Goal: Information Seeking & Learning: Understand process/instructions

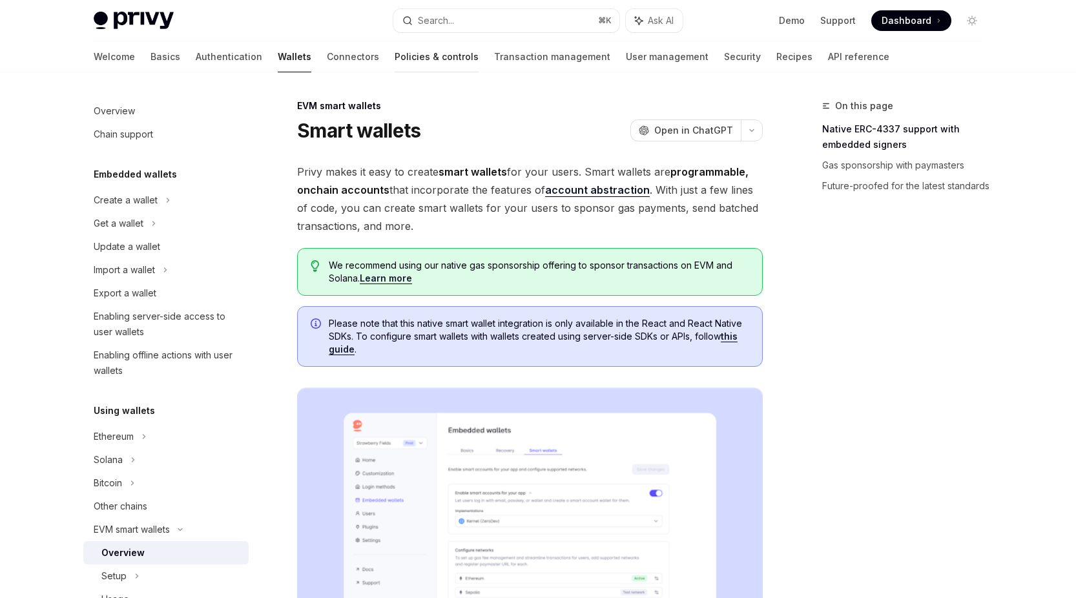
click at [395, 54] on link "Policies & controls" at bounding box center [437, 56] width 84 height 31
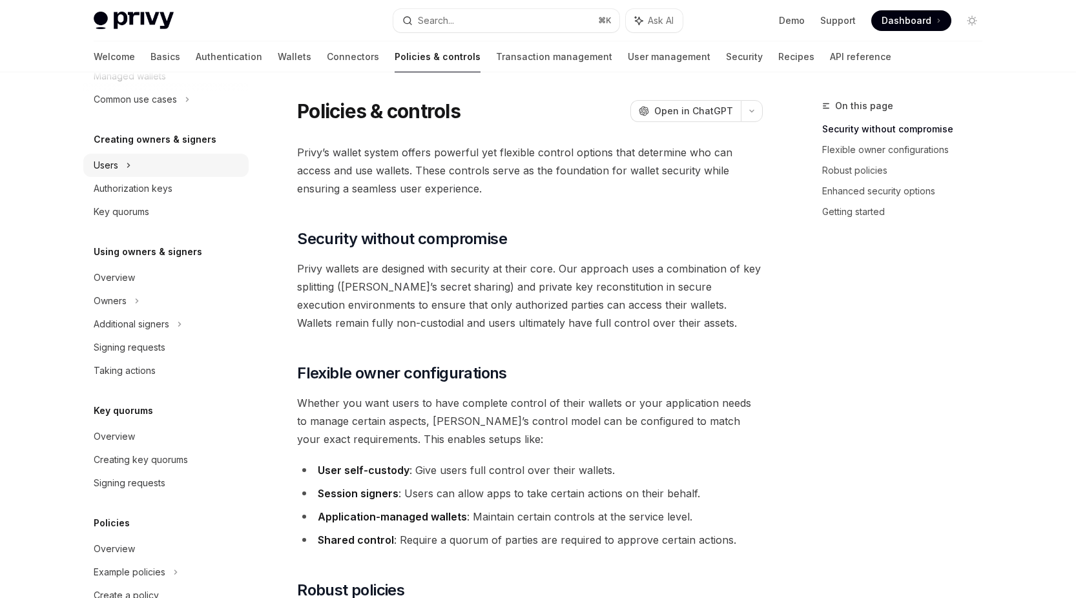
scroll to position [311, 0]
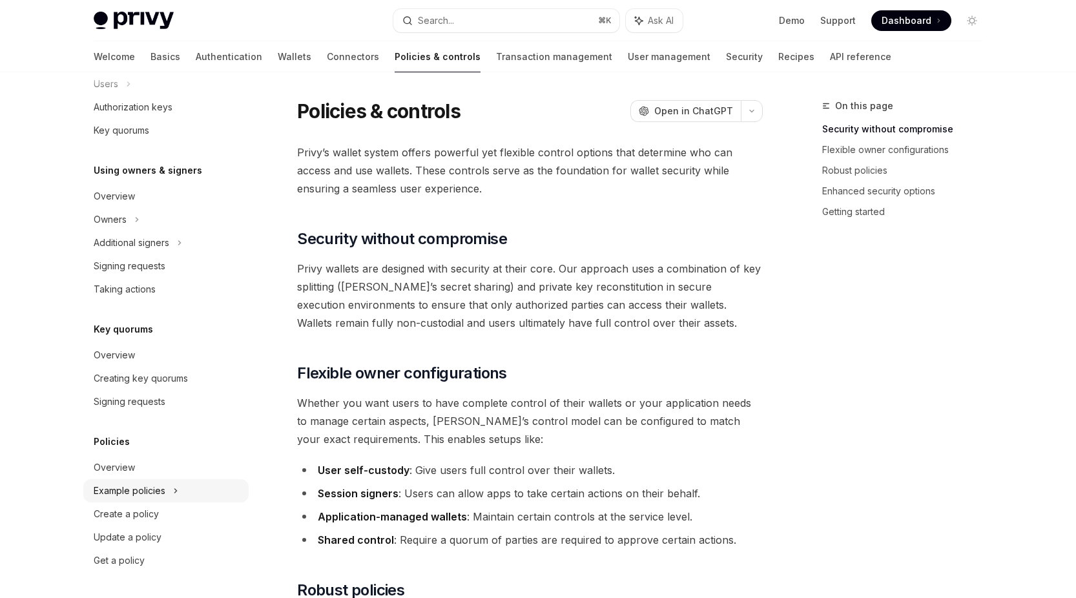
click at [114, 494] on div "Example policies" at bounding box center [130, 491] width 72 height 16
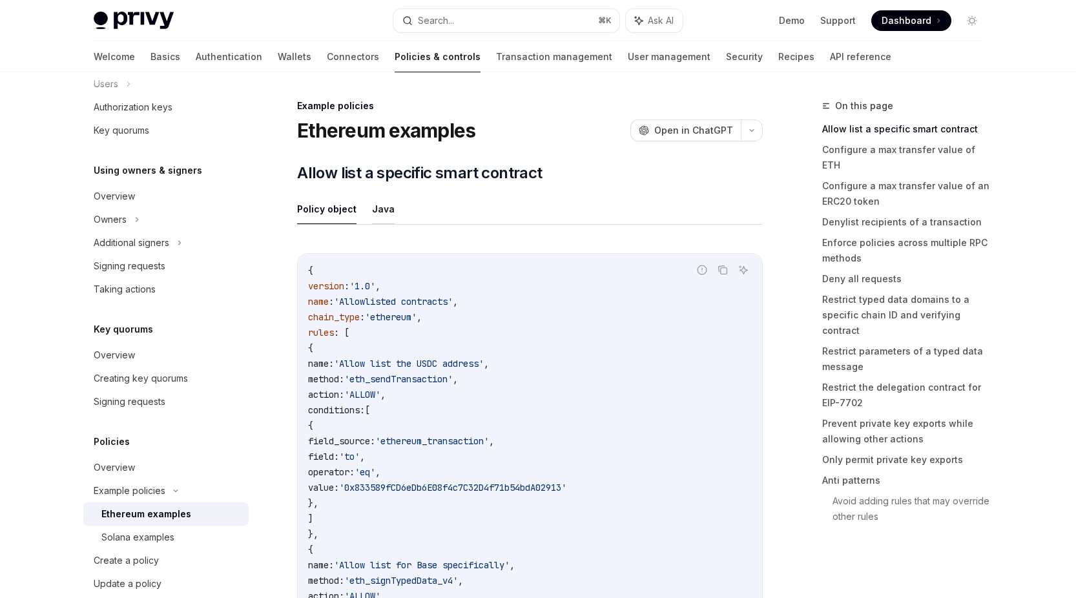
click at [381, 206] on button "Java" at bounding box center [383, 209] width 23 height 30
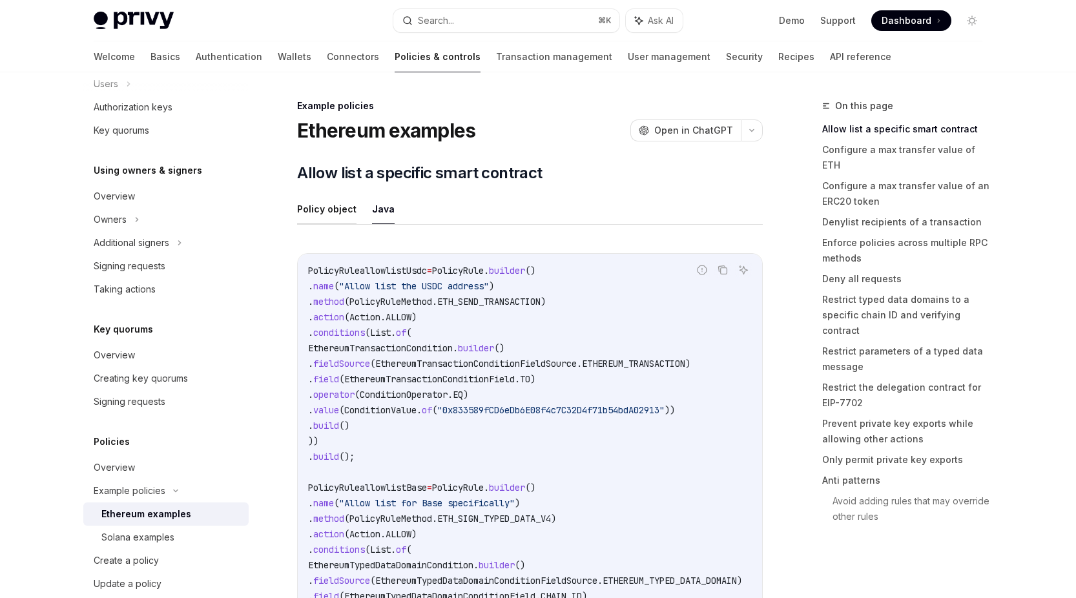
click at [335, 211] on button "Policy object" at bounding box center [326, 209] width 59 height 30
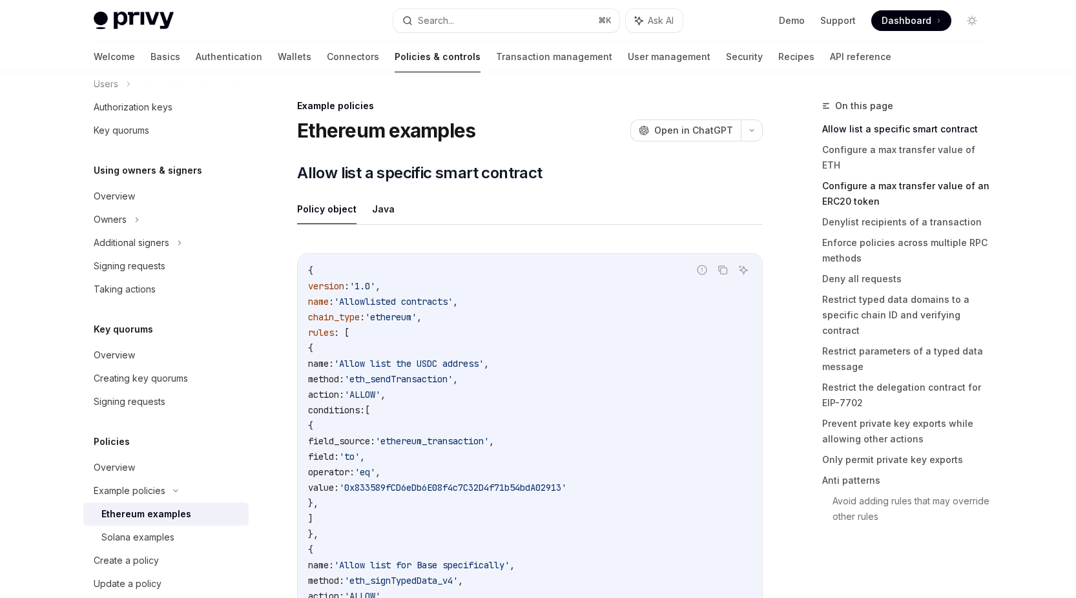
click at [840, 176] on link "Configure a max transfer value of an ERC20 token" at bounding box center [907, 194] width 171 height 36
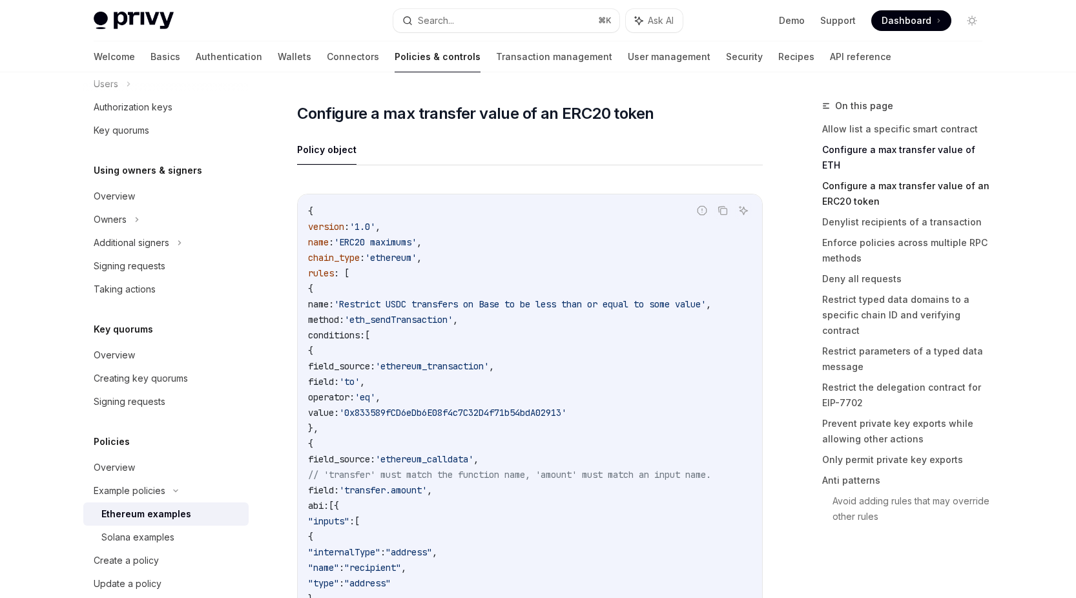
scroll to position [1178, 0]
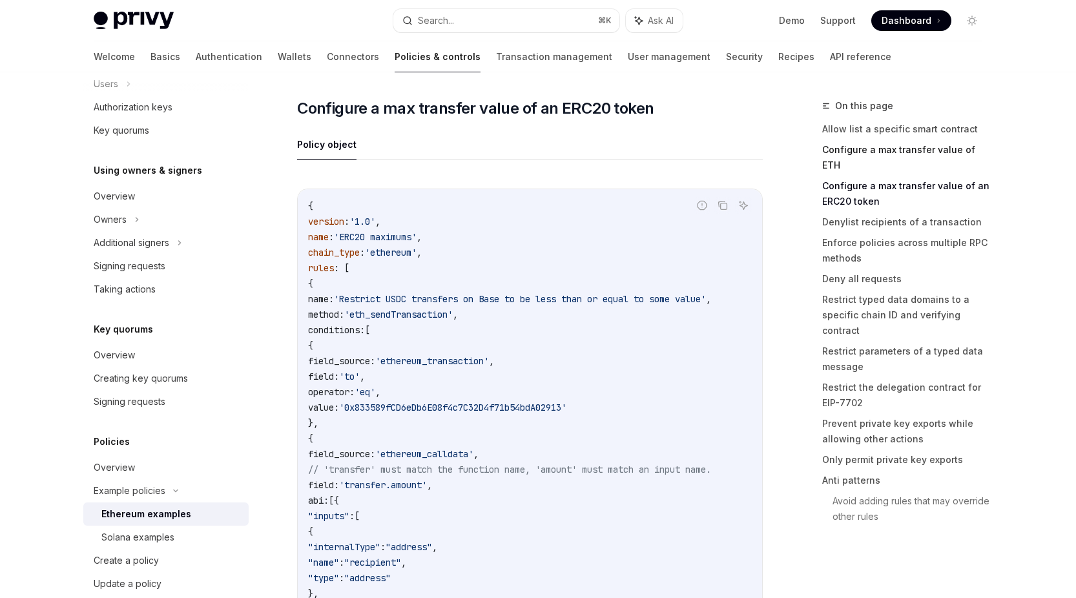
click at [887, 151] on link "Configure a max transfer value of ETH" at bounding box center [907, 158] width 171 height 36
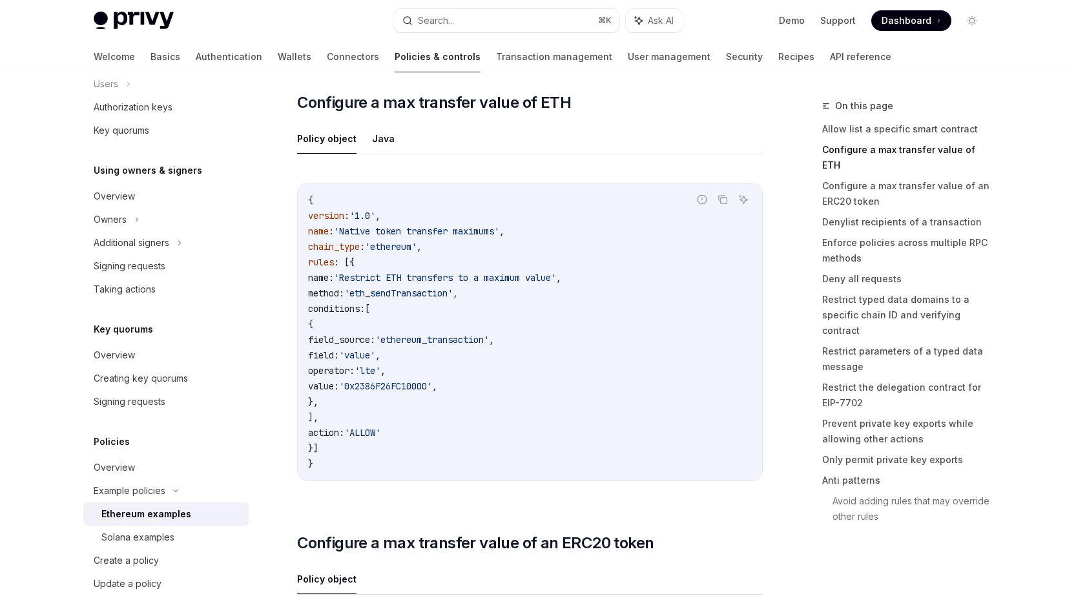
scroll to position [738, 0]
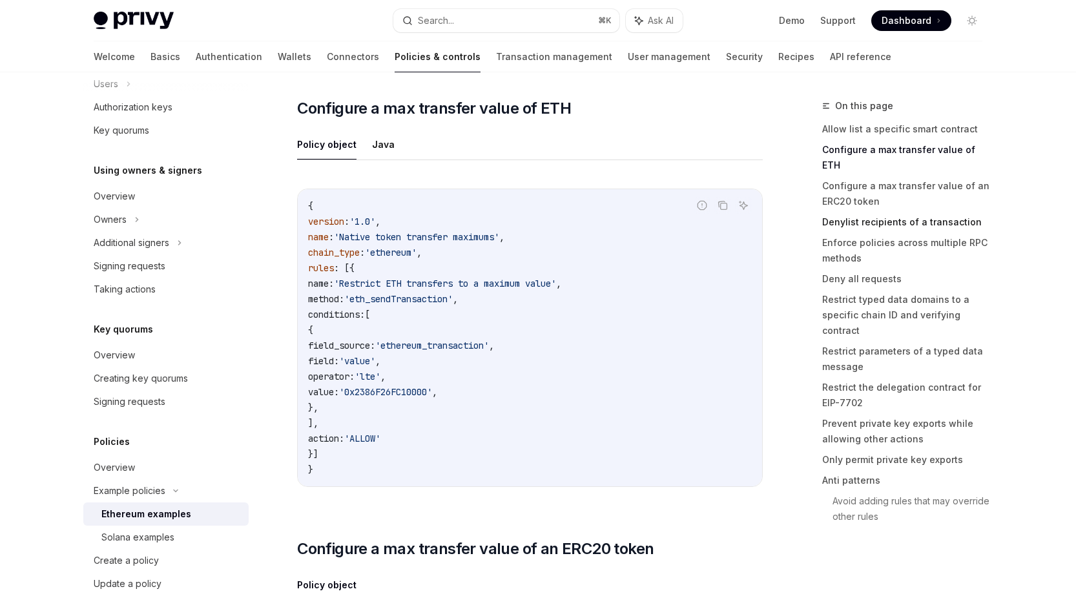
click at [875, 212] on link "Denylist recipients of a transaction" at bounding box center [907, 222] width 171 height 21
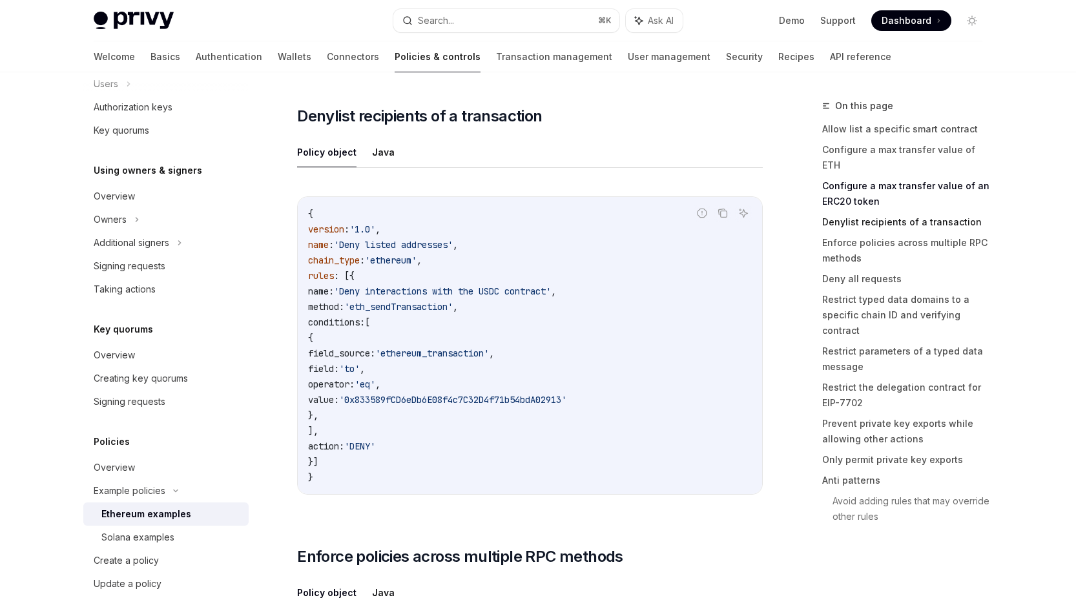
scroll to position [2306, 0]
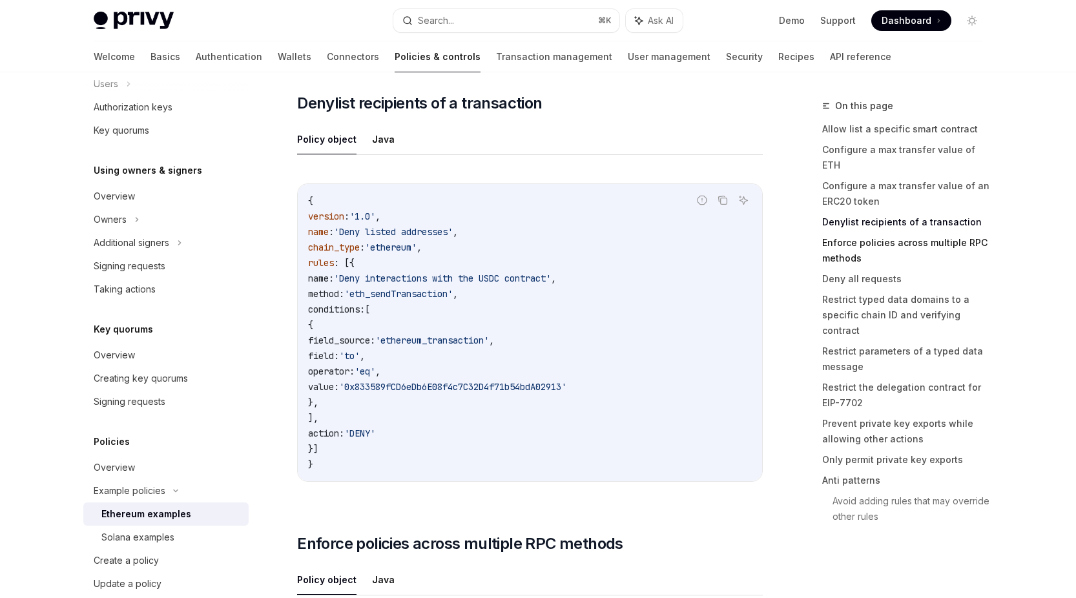
click at [873, 233] on link "Enforce policies across multiple RPC methods" at bounding box center [907, 251] width 171 height 36
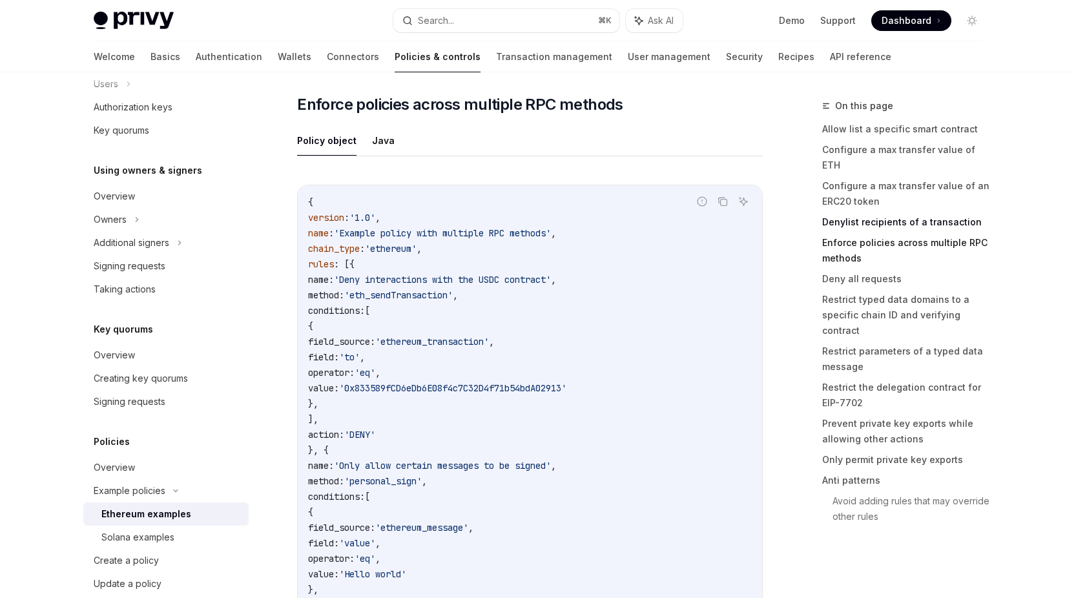
scroll to position [2747, 0]
click at [870, 129] on link "Allow list a specific smart contract" at bounding box center [907, 129] width 171 height 21
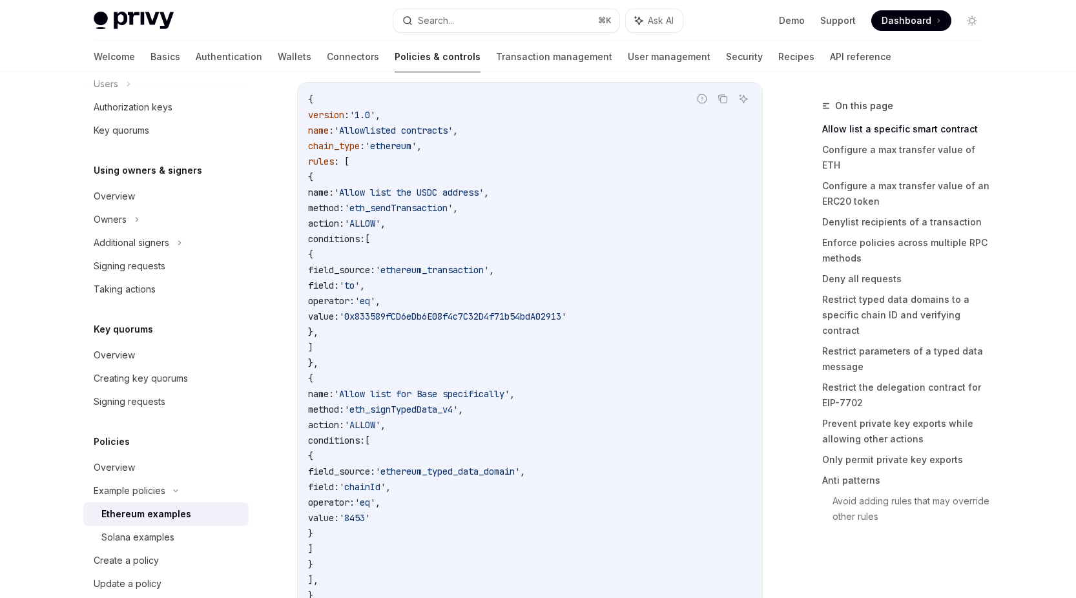
scroll to position [358, 0]
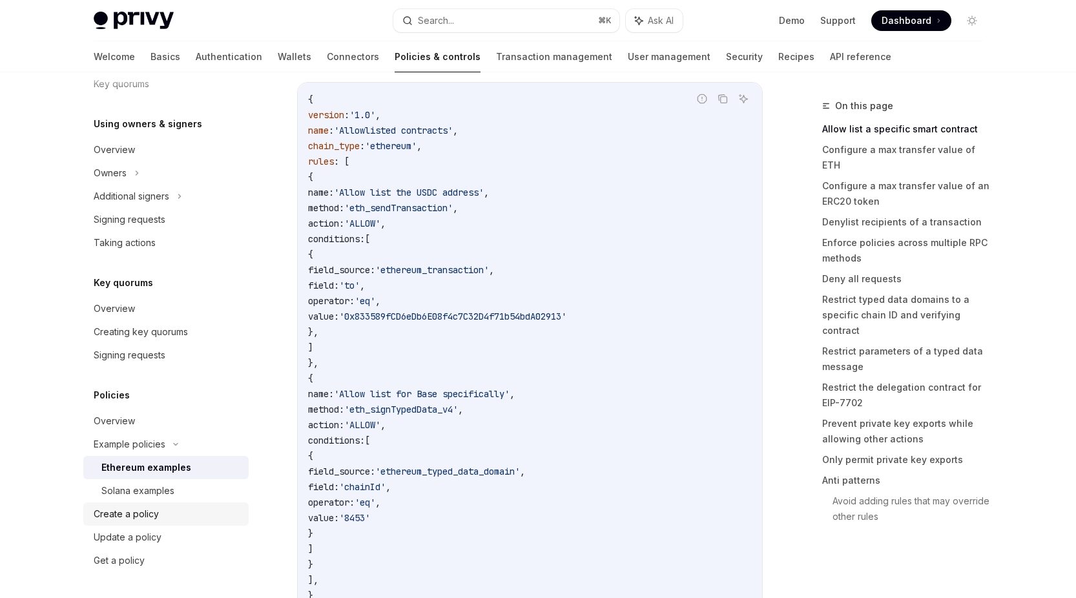
click at [140, 514] on div "Create a policy" at bounding box center [126, 514] width 65 height 16
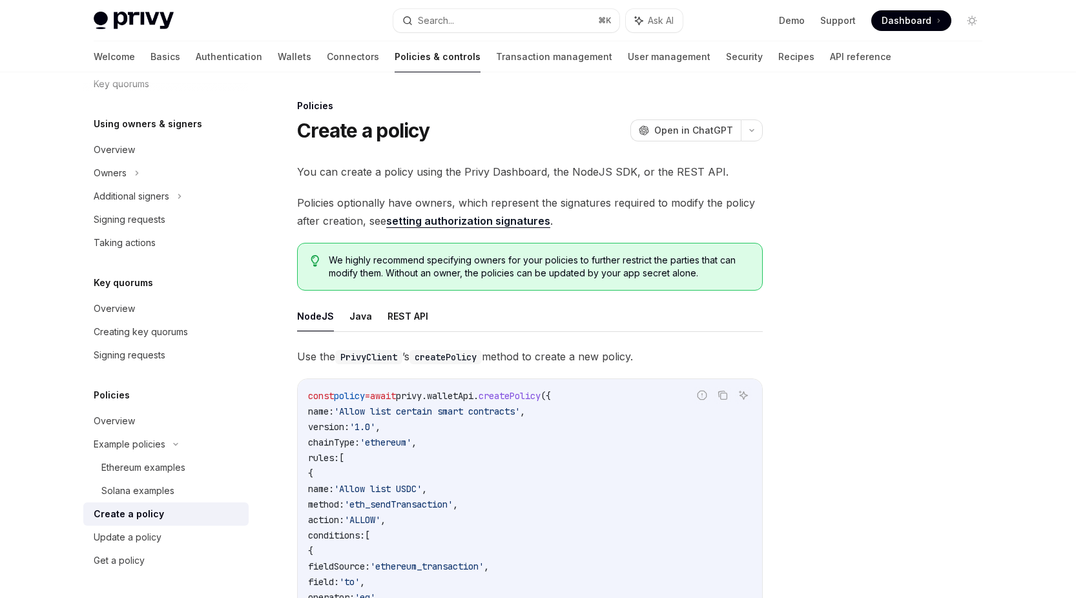
scroll to position [3, 0]
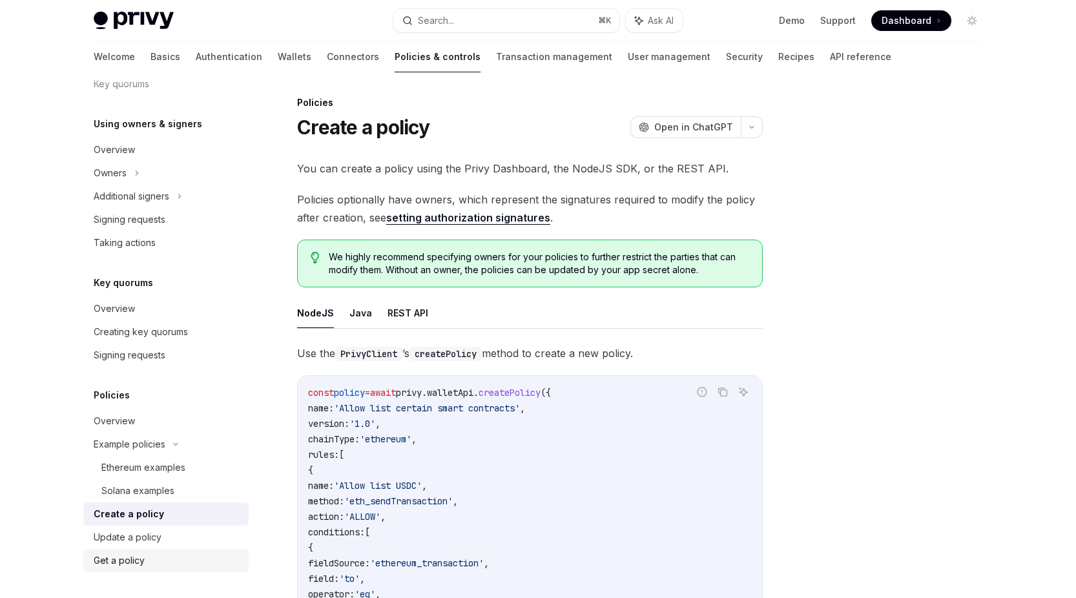
click at [131, 565] on div "Get a policy" at bounding box center [119, 561] width 51 height 16
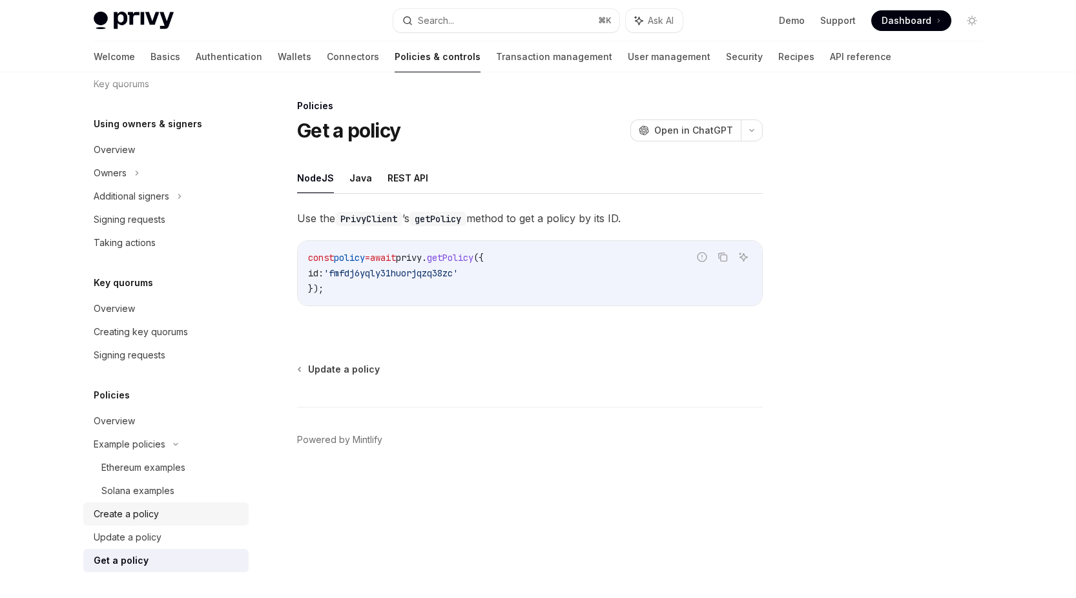
click at [152, 516] on div "Create a policy" at bounding box center [126, 514] width 65 height 16
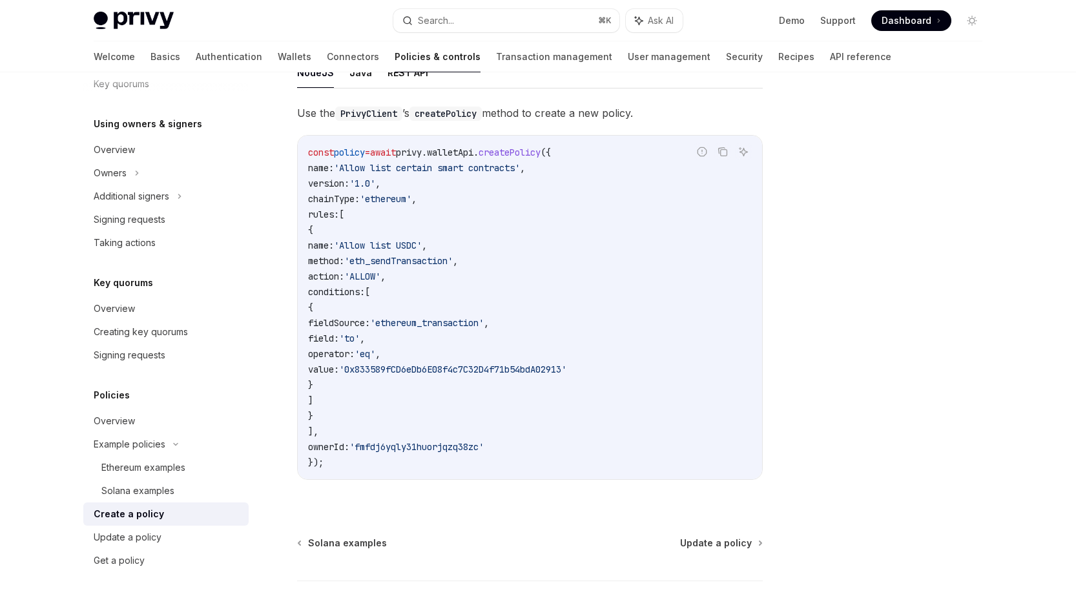
scroll to position [238, 0]
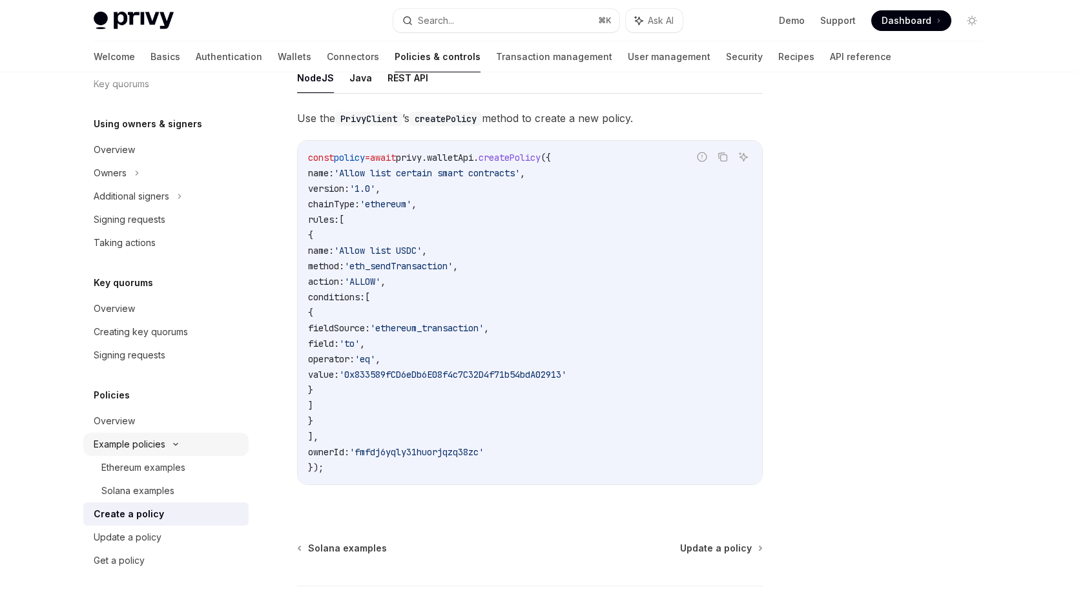
click at [124, 443] on div "Example policies" at bounding box center [130, 445] width 72 height 16
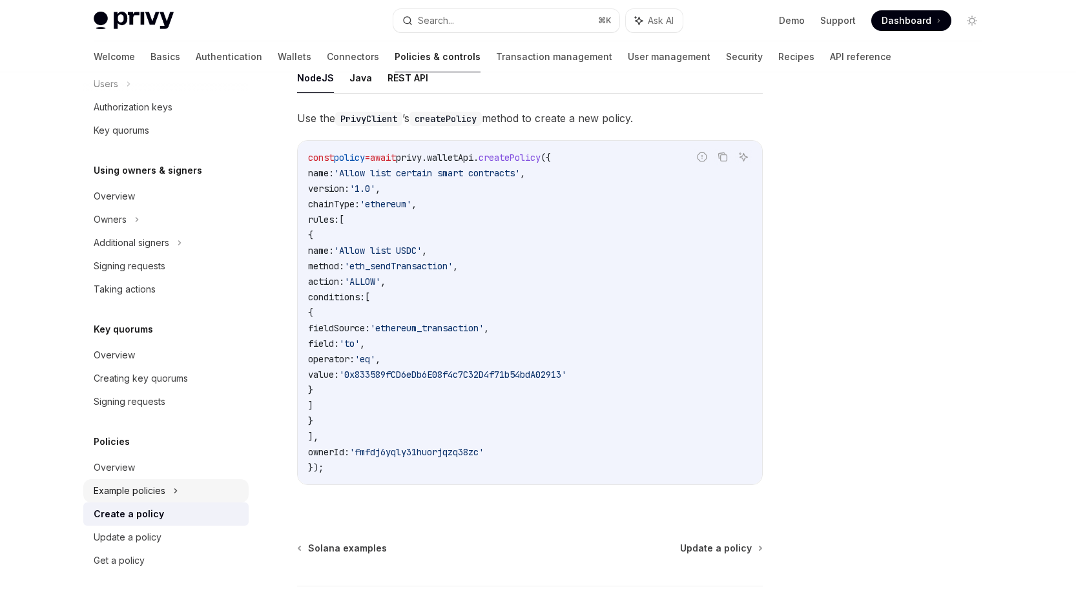
click at [149, 490] on div "Example policies" at bounding box center [130, 491] width 72 height 16
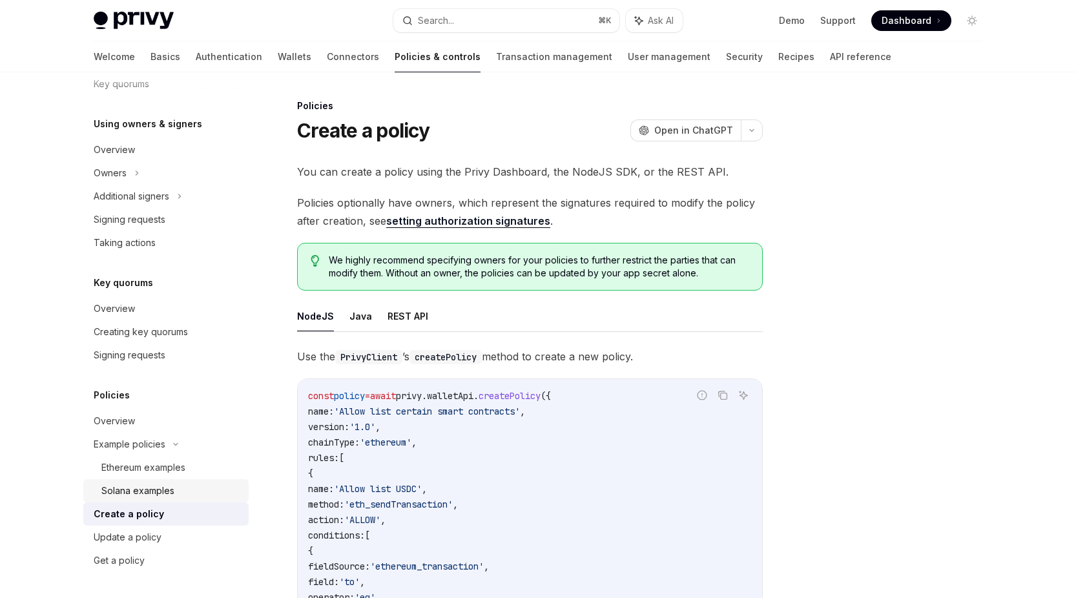
type textarea "*"
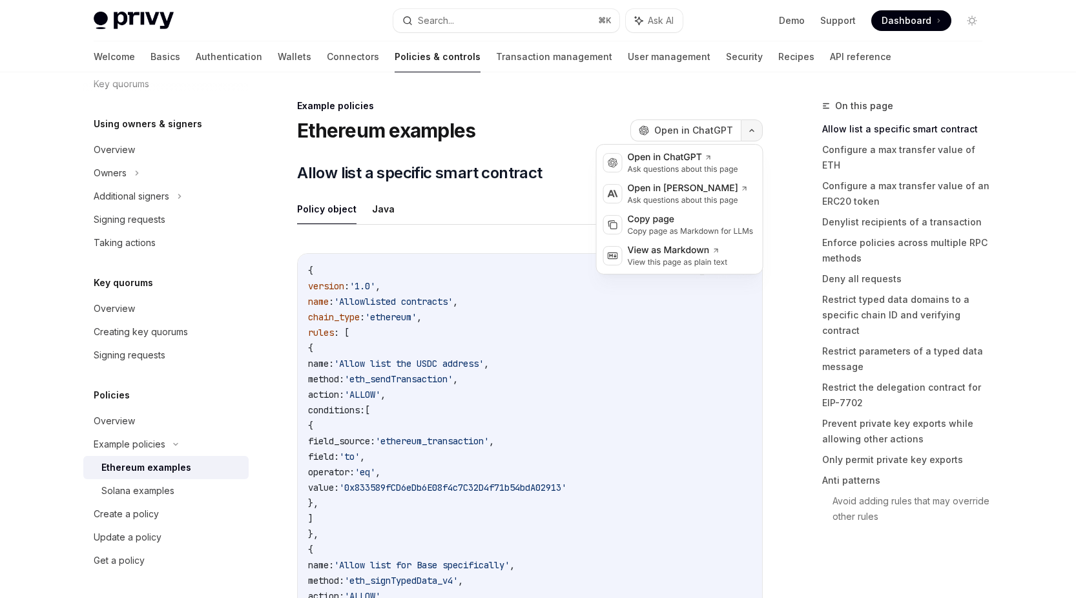
click at [749, 127] on button "button" at bounding box center [752, 131] width 22 height 22
click at [673, 162] on div "Open in ChatGPT" at bounding box center [683, 157] width 110 height 13
